Goal: Information Seeking & Learning: Learn about a topic

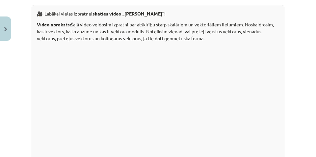
scroll to position [140, 0]
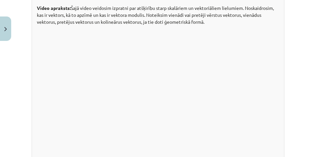
click at [35, 96] on div "🎥 Labākai vielas izpratnei skaties video „Vektora jēdziens” ! Video apraksts: Š…" at bounding box center [158, 73] width 253 height 170
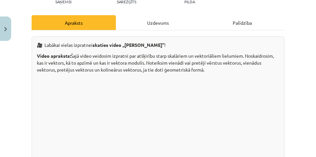
scroll to position [91, 0]
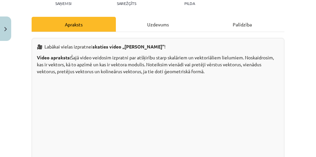
click at [118, 61] on p "Video apraksts: Šajā video veidosim izpratni par atšķirību starp skalāriem un v…" at bounding box center [158, 64] width 242 height 21
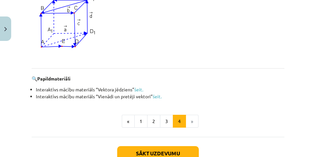
scroll to position [683, 0]
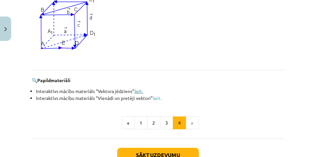
click at [138, 92] on link "šeit." at bounding box center [138, 91] width 9 height 6
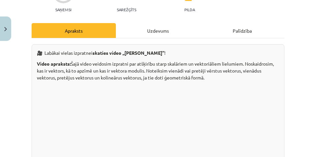
scroll to position [74, 0]
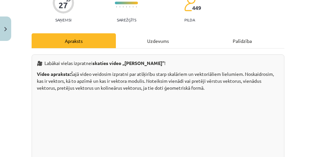
click at [149, 44] on div "Uzdevums" at bounding box center [158, 40] width 84 height 15
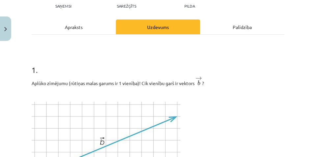
scroll to position [82, 0]
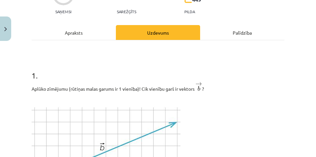
click at [90, 38] on div "Apraksts" at bounding box center [74, 32] width 84 height 15
click at [86, 33] on div "Apraksts" at bounding box center [74, 32] width 84 height 15
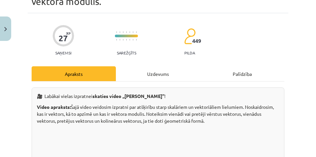
scroll to position [8, 0]
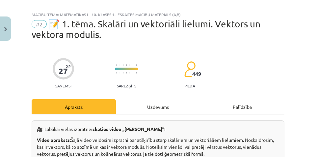
click at [160, 105] on div "Uzdevums" at bounding box center [158, 106] width 84 height 15
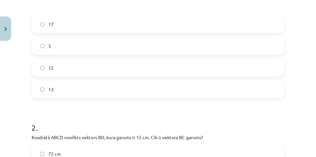
scroll to position [280, 0]
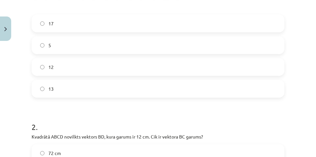
click at [63, 90] on label "13" at bounding box center [158, 88] width 252 height 16
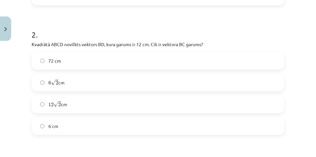
scroll to position [379, 0]
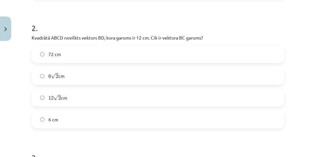
click at [80, 69] on label "6 √ 2 6 2 cm" at bounding box center [158, 76] width 252 height 16
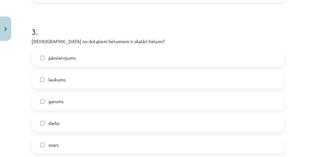
scroll to position [510, 0]
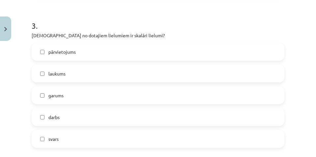
click at [70, 73] on label "laukums" at bounding box center [158, 73] width 252 height 16
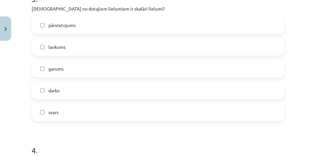
scroll to position [543, 0]
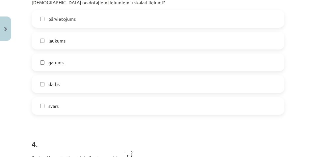
click at [66, 82] on label "darbs" at bounding box center [158, 84] width 252 height 16
click at [70, 67] on label "garums" at bounding box center [158, 62] width 252 height 16
click at [54, 110] on label "svars" at bounding box center [158, 105] width 252 height 16
click at [61, 102] on label "svars" at bounding box center [158, 105] width 252 height 16
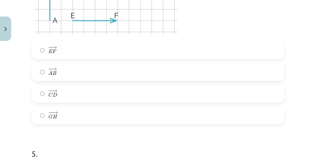
scroll to position [790, 0]
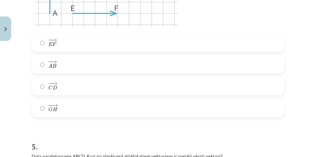
click at [61, 90] on label "− − → C D C D →" at bounding box center [158, 86] width 252 height 16
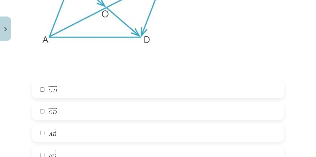
scroll to position [1021, 0]
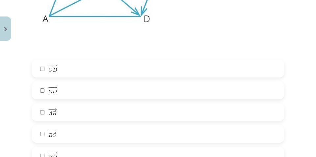
click at [61, 113] on label "− − → A B A B →" at bounding box center [158, 112] width 252 height 16
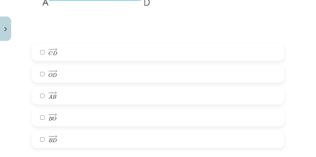
click at [62, 53] on label "− − → C D C D →" at bounding box center [158, 52] width 252 height 16
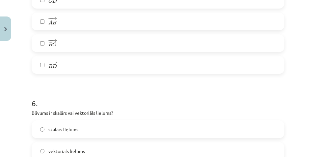
scroll to position [1169, 0]
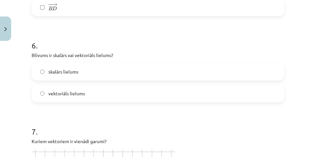
click at [91, 67] on label "skalārs lielums" at bounding box center [158, 71] width 252 height 16
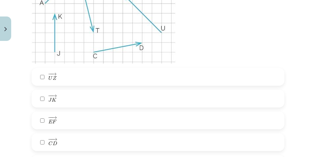
scroll to position [1366, 0]
click at [78, 122] on label "− − → E F E F →" at bounding box center [158, 119] width 252 height 16
click at [77, 98] on label "− − → J K J K →" at bounding box center [158, 97] width 252 height 16
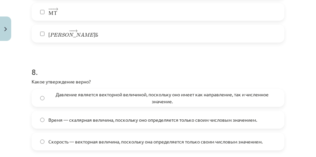
scroll to position [1545, 0]
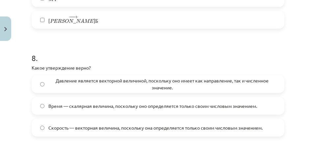
click at [92, 109] on span "Время — скалярная величина, поскольку оно определяется только своим числовым зн…" at bounding box center [152, 105] width 209 height 7
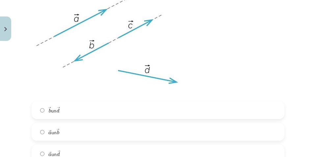
scroll to position [1729, 0]
click at [38, 133] on label "→ a a → un → b b →" at bounding box center [158, 131] width 252 height 16
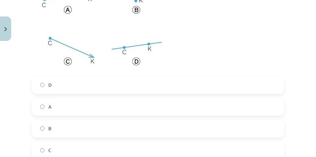
scroll to position [2009, 0]
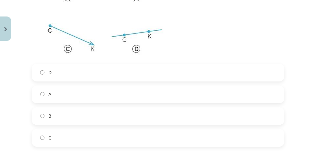
click at [55, 136] on label "C" at bounding box center [158, 137] width 252 height 16
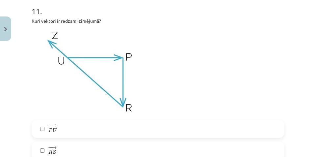
scroll to position [2190, 0]
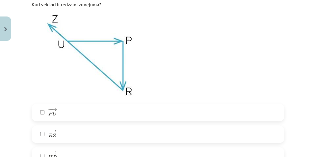
click at [60, 137] on label "− − → R Z R Z →" at bounding box center [158, 134] width 252 height 16
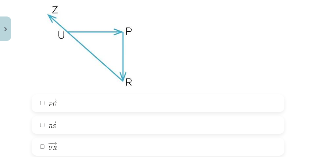
scroll to position [2206, 0]
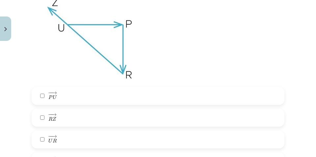
click at [60, 138] on label "− − → U R U R →" at bounding box center [158, 139] width 252 height 16
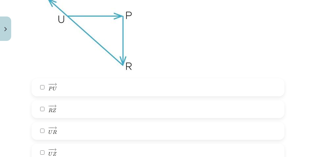
scroll to position [2223, 0]
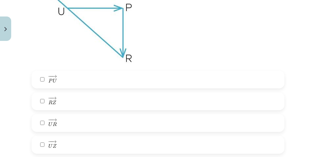
click at [63, 144] on label "− − → U Z U Z →" at bounding box center [158, 144] width 252 height 16
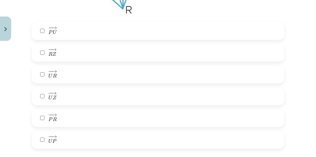
scroll to position [2272, 0]
click at [74, 115] on label "− − → P R P R →" at bounding box center [158, 117] width 252 height 16
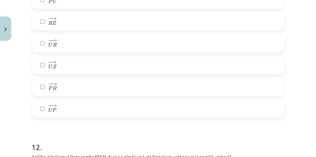
scroll to position [2305, 0]
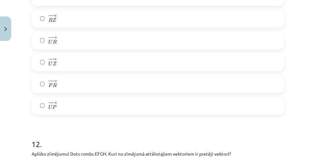
click at [60, 110] on label "− − → U P U P →" at bounding box center [158, 105] width 252 height 16
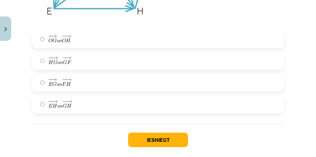
scroll to position [2552, 0]
click at [42, 109] on label "− − → E H E H → un − − → G H G H →" at bounding box center [158, 104] width 252 height 16
click at [40, 80] on label "− − → E G E G → un − − → F H F H →" at bounding box center [158, 82] width 252 height 16
click at [52, 62] on span "H" at bounding box center [50, 62] width 5 height 4
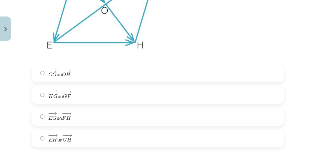
scroll to position [2535, 0]
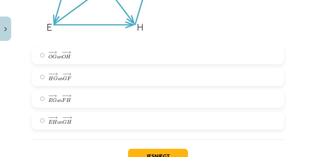
click at [82, 120] on label "− − → E H E H → un − − → G H G H →" at bounding box center [158, 120] width 252 height 16
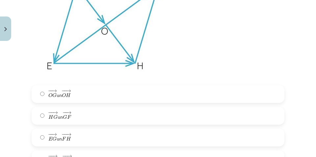
scroll to position [2503, 0]
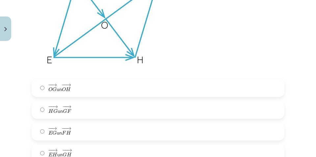
click at [61, 138] on label "− − → E G E G → un − − → F H F H →" at bounding box center [158, 131] width 252 height 16
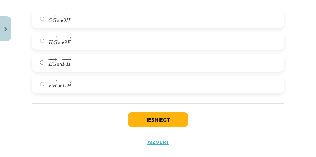
scroll to position [2585, 0]
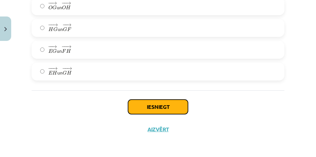
click at [134, 108] on button "Iesniegt" at bounding box center [158, 106] width 60 height 14
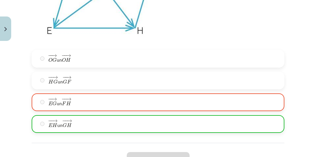
scroll to position [2535, 0]
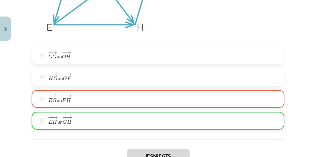
click at [46, 124] on label "− − → E H E H → un − − → G H G H →" at bounding box center [158, 120] width 252 height 16
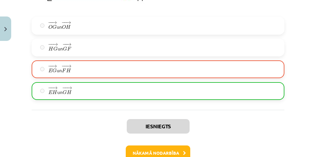
scroll to position [2606, 0]
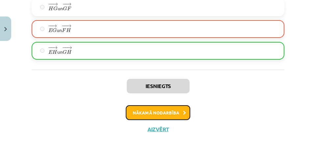
click at [176, 114] on button "Nākamā nodarbība" at bounding box center [158, 112] width 65 height 15
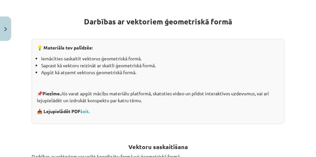
scroll to position [16, 0]
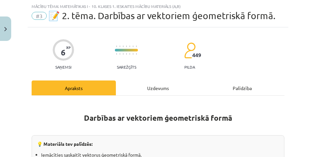
click at [155, 89] on div "Uzdevums" at bounding box center [158, 87] width 84 height 15
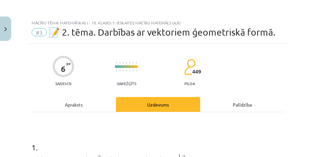
scroll to position [0, 0]
click at [77, 103] on div "Apraksts" at bounding box center [74, 104] width 84 height 15
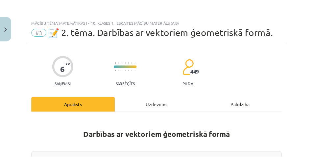
scroll to position [16, 0]
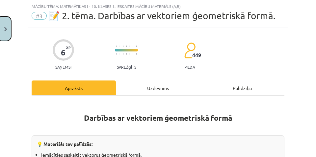
click at [5, 35] on button "Close" at bounding box center [5, 28] width 11 height 24
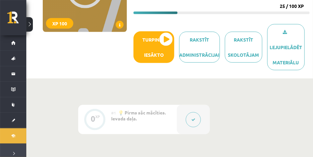
scroll to position [0, 0]
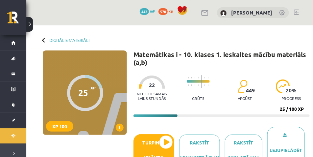
click at [45, 41] on div at bounding box center [44, 40] width 5 height 5
